Goal: Navigation & Orientation: Find specific page/section

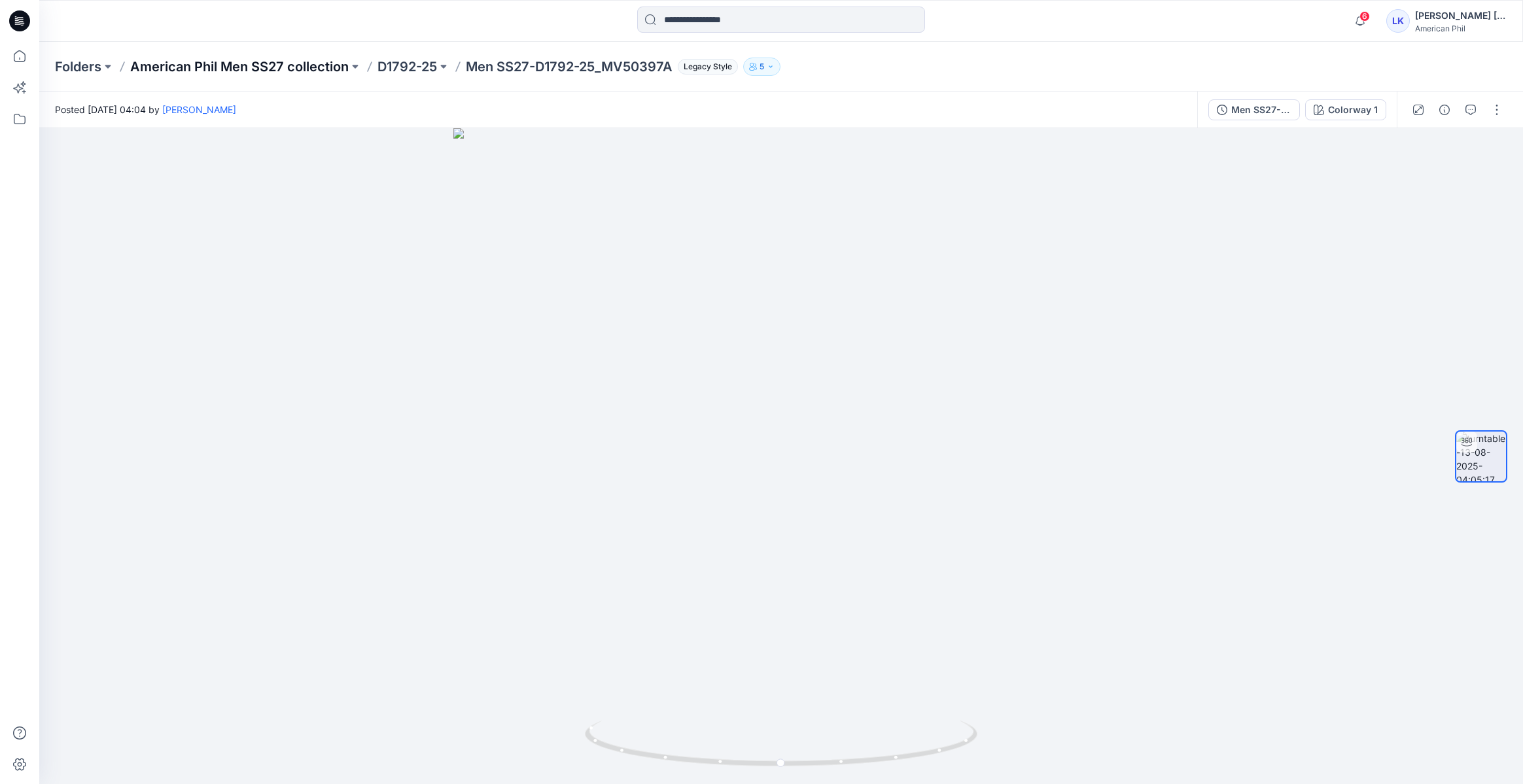
click at [304, 66] on p "American Phil Men SS27 collection" at bounding box center [239, 67] width 218 height 18
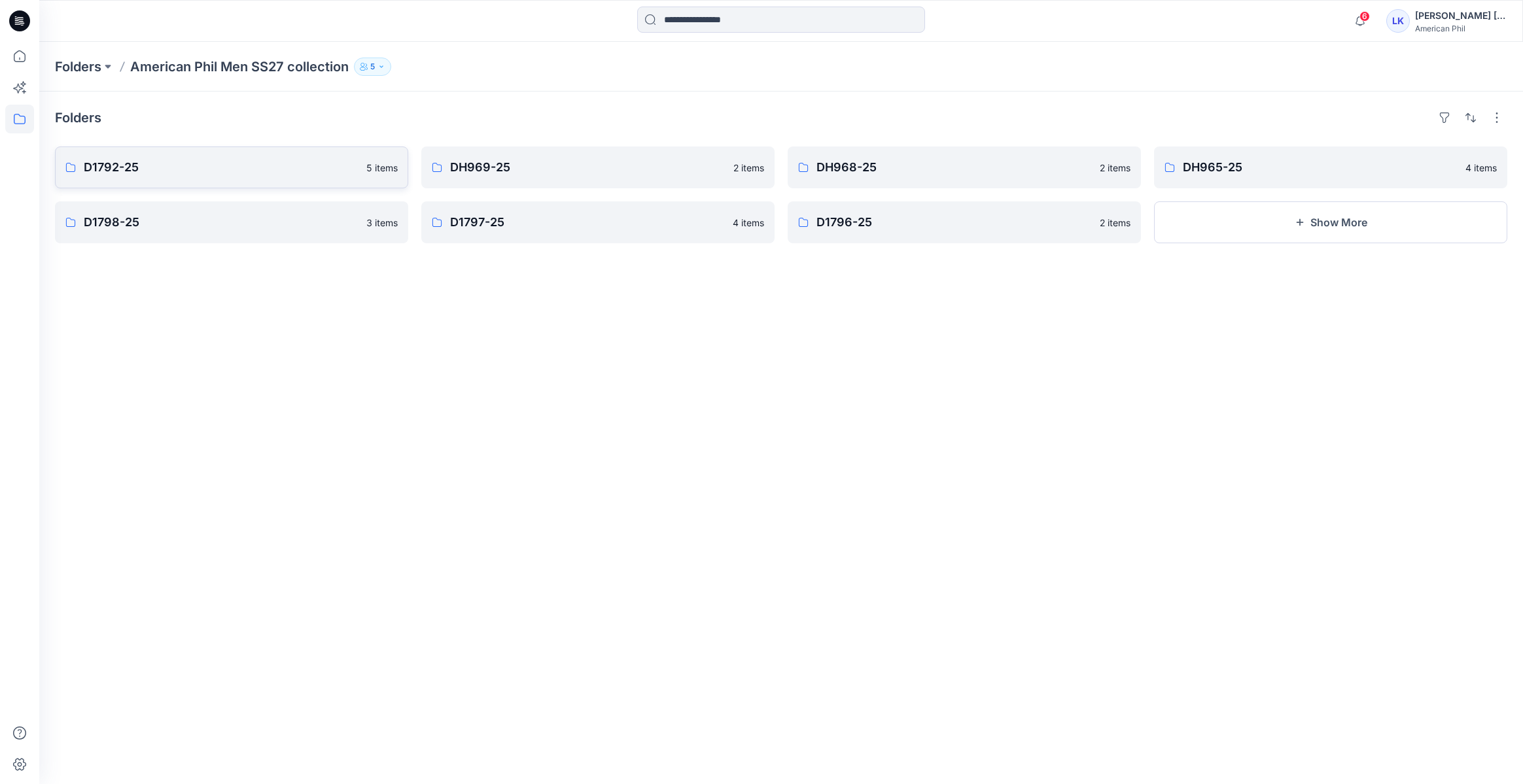
click at [227, 163] on p "D1792-25" at bounding box center [221, 167] width 275 height 18
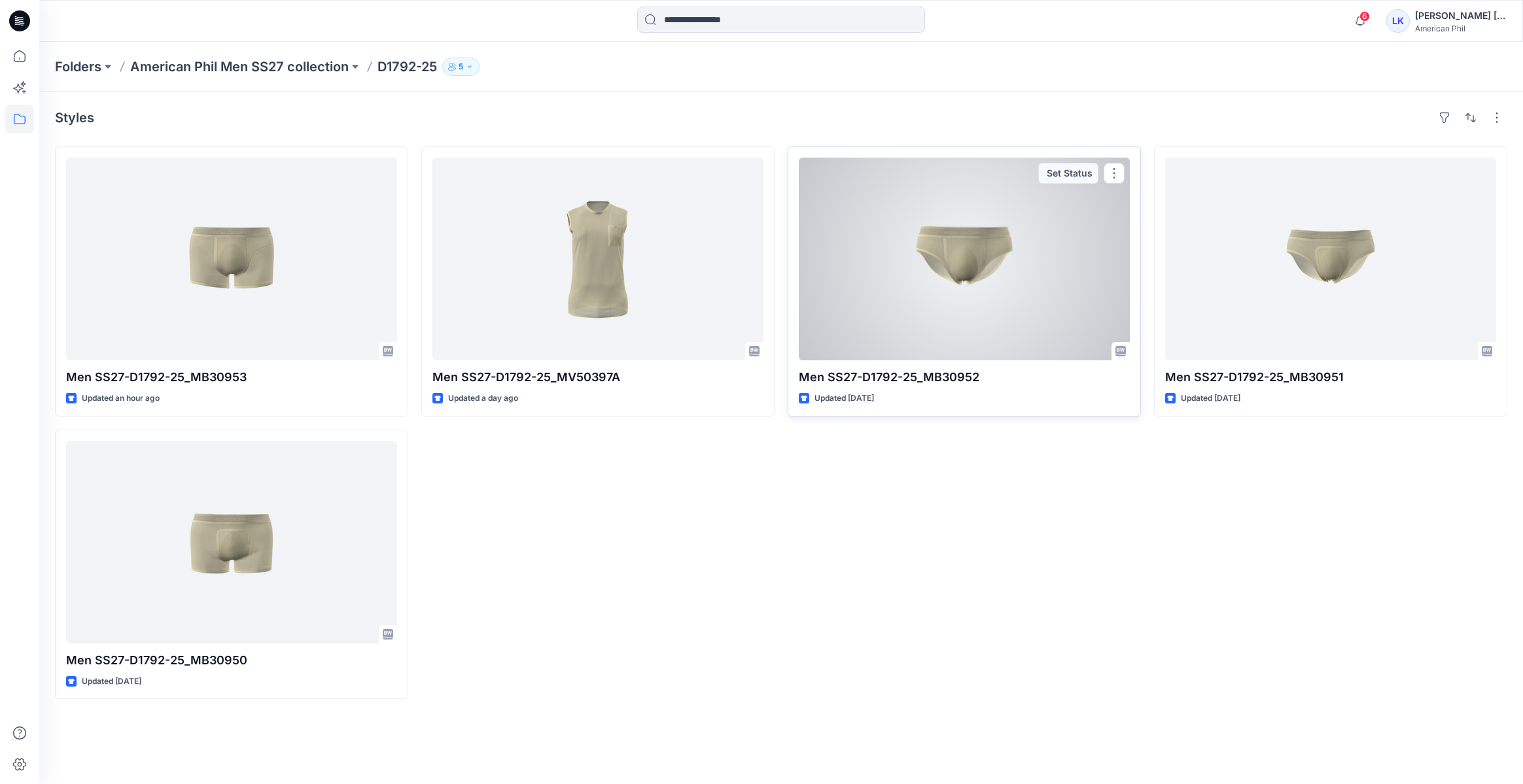
click at [957, 305] on div at bounding box center [964, 259] width 331 height 203
